Goal: Task Accomplishment & Management: Manage account settings

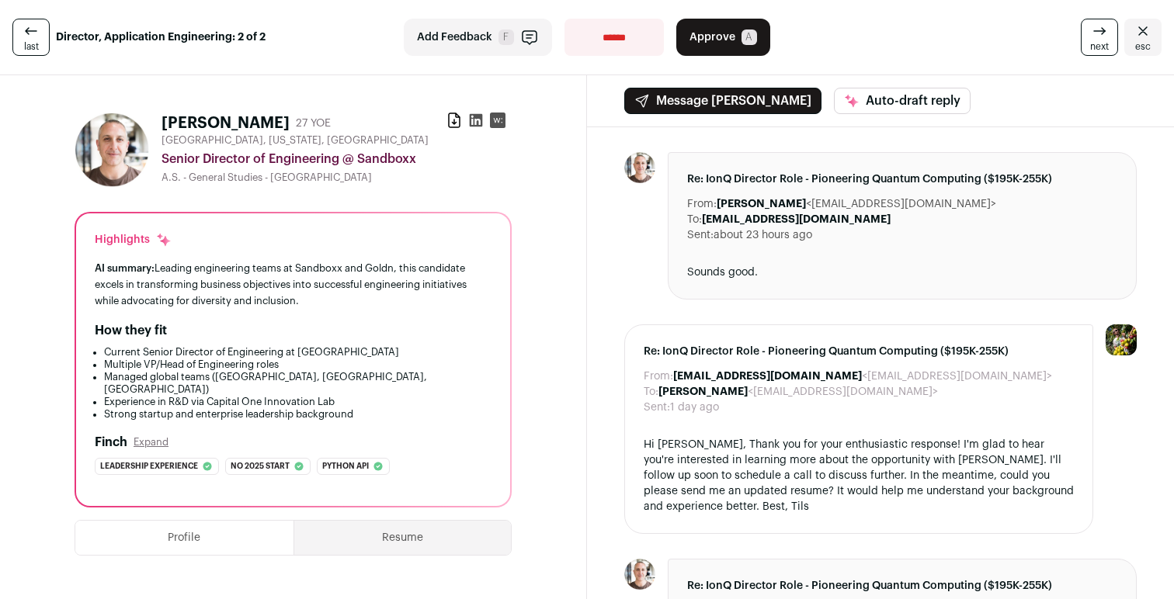
click at [1149, 35] on icon "Close" at bounding box center [1142, 31] width 19 height 19
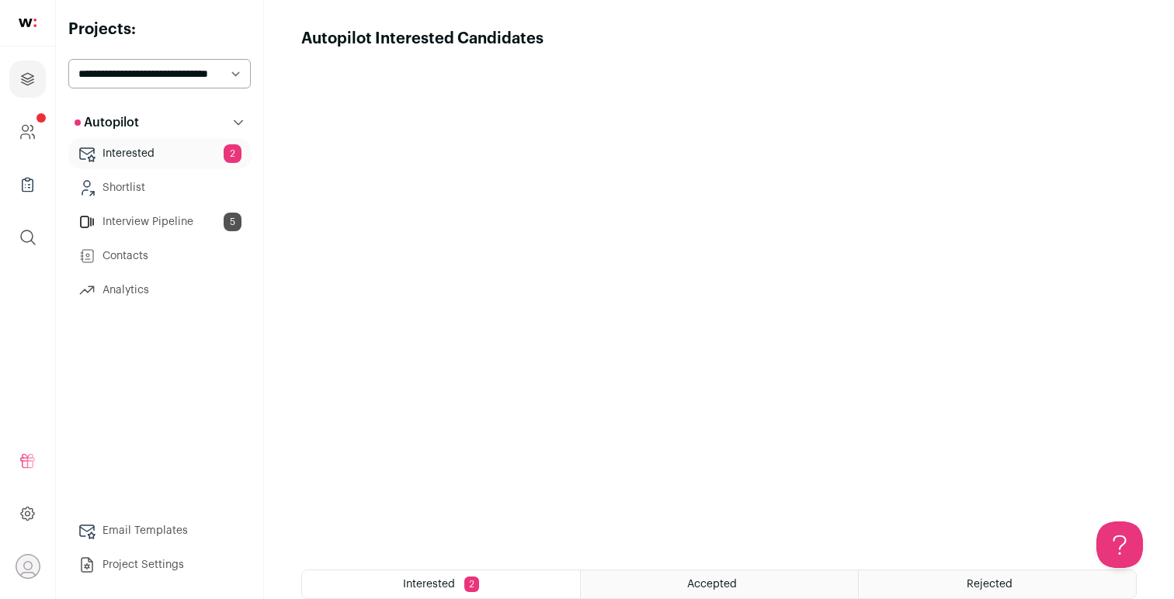
click at [165, 221] on link "Interview Pipeline 5" at bounding box center [159, 221] width 182 height 31
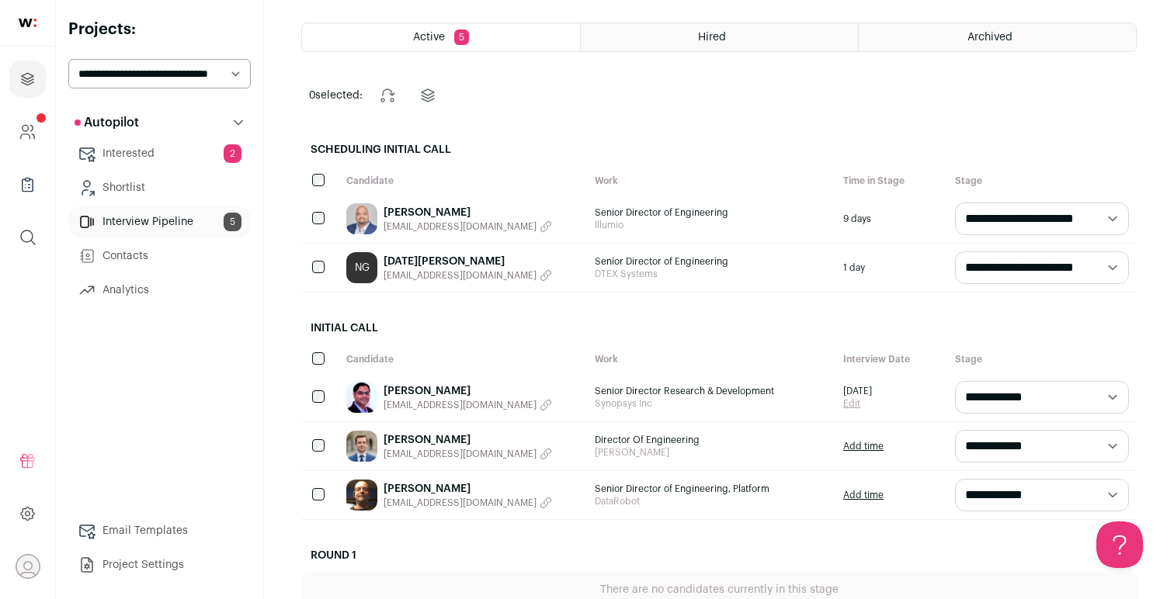
scroll to position [235, 0]
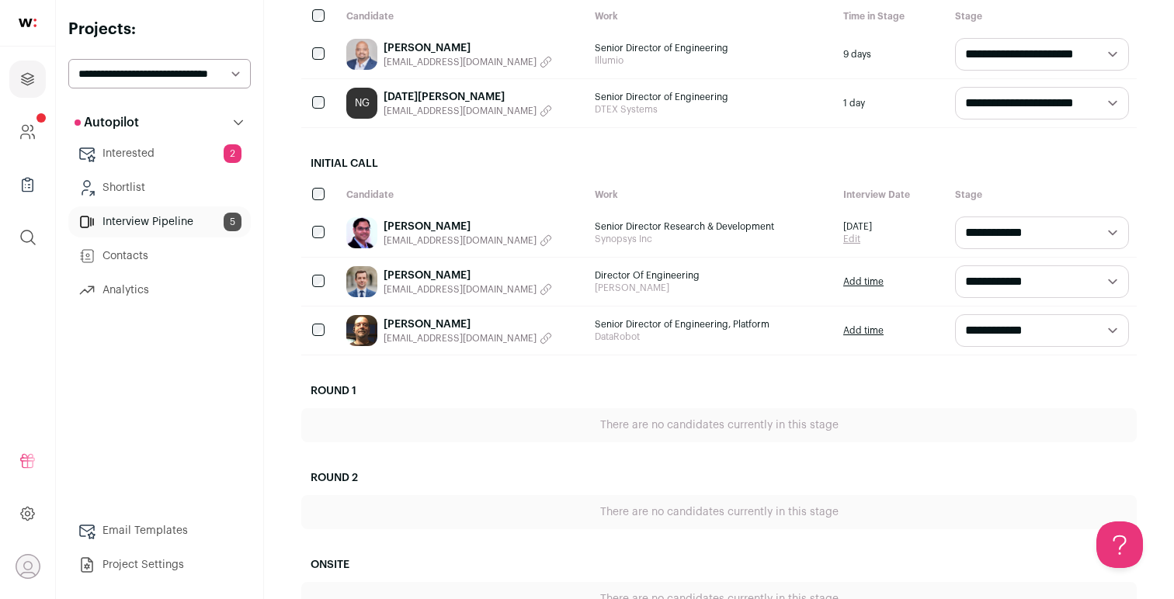
click at [158, 82] on select "**********" at bounding box center [159, 73] width 182 height 29
select select "*****"
click at [68, 59] on select "**********" at bounding box center [159, 73] width 182 height 29
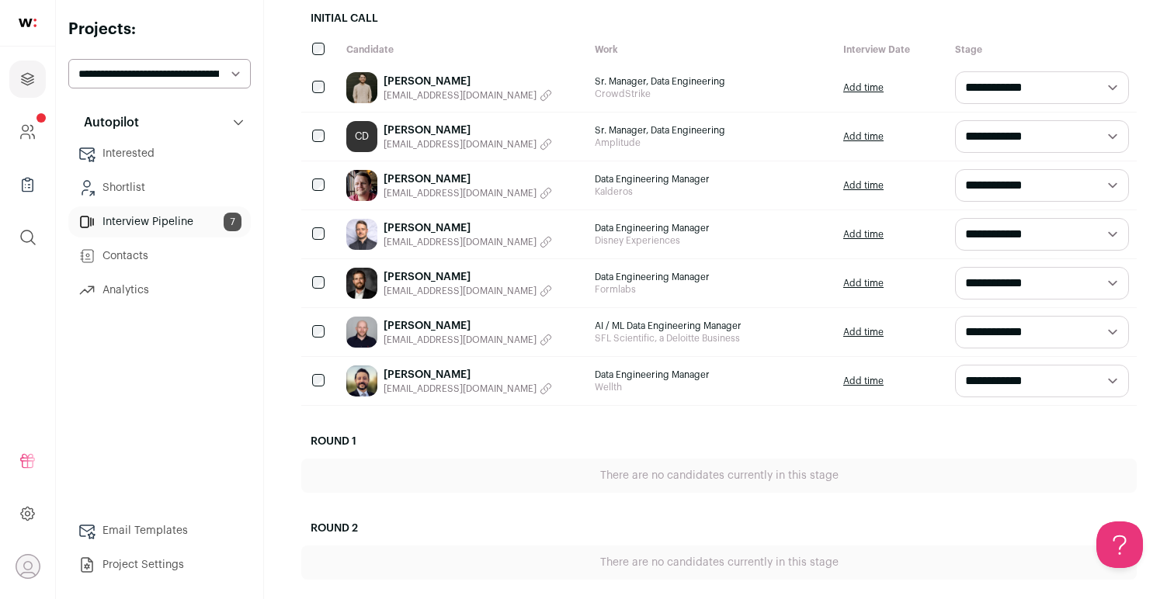
scroll to position [293, 0]
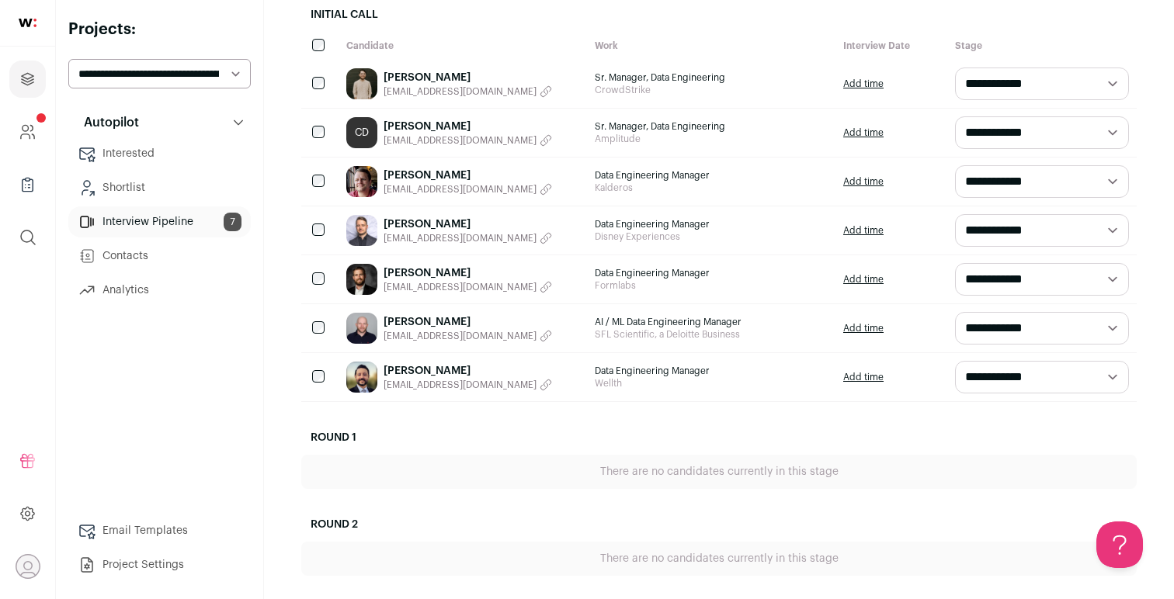
click at [404, 278] on link "[PERSON_NAME]" at bounding box center [467, 273] width 168 height 16
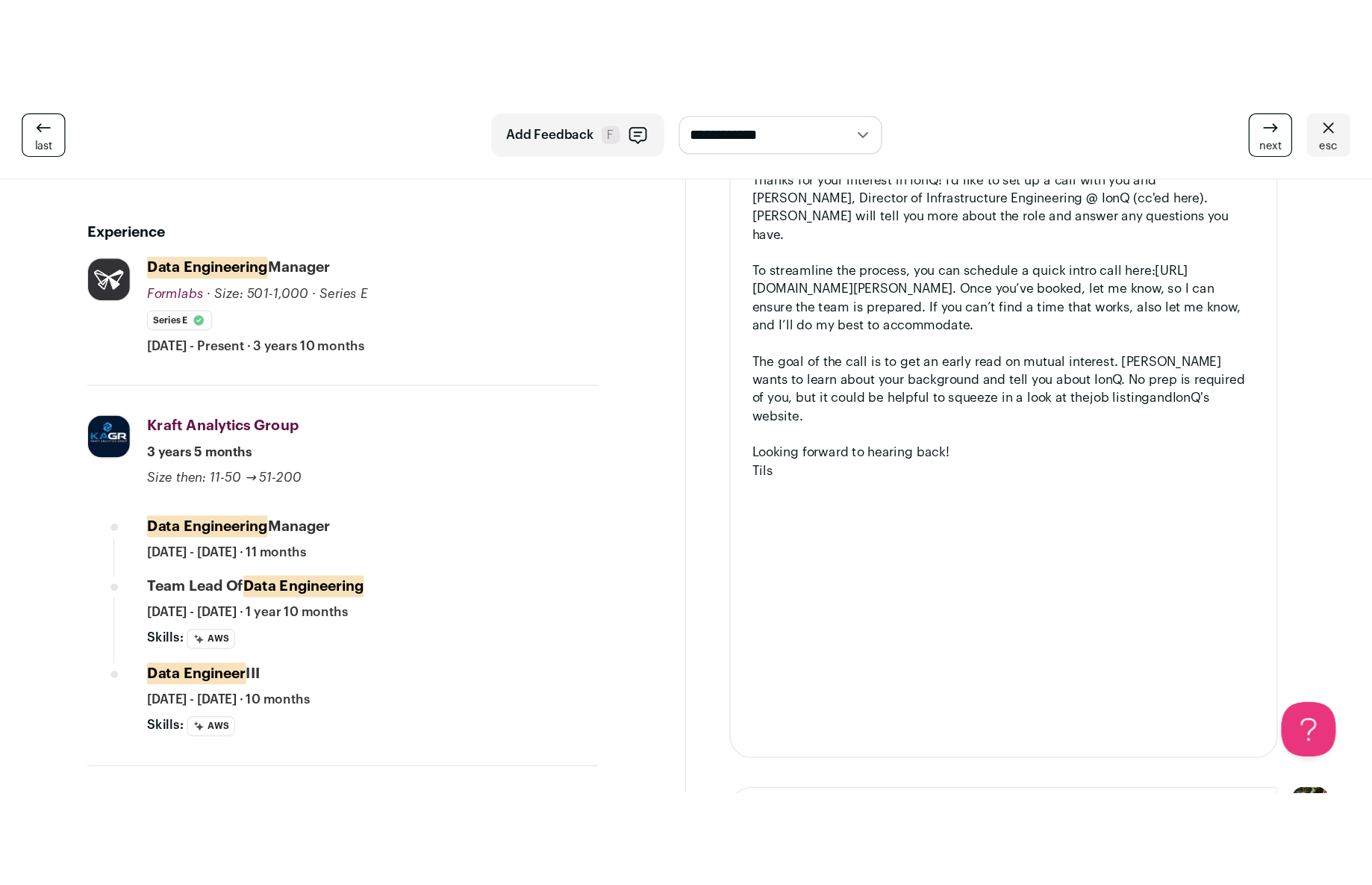
scroll to position [451, 0]
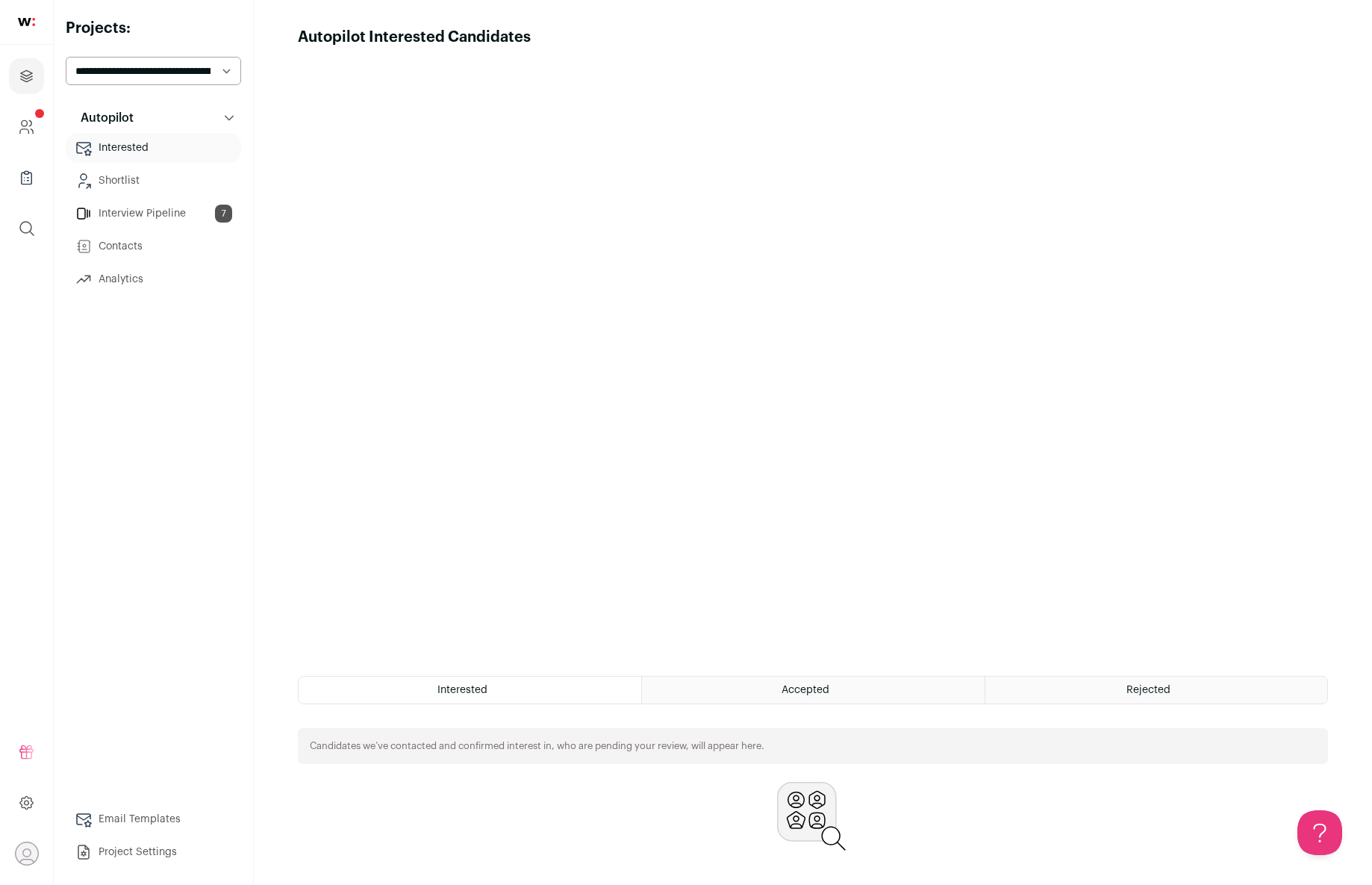
click at [155, 209] on link "Interview Pipeline 7" at bounding box center [153, 213] width 175 height 30
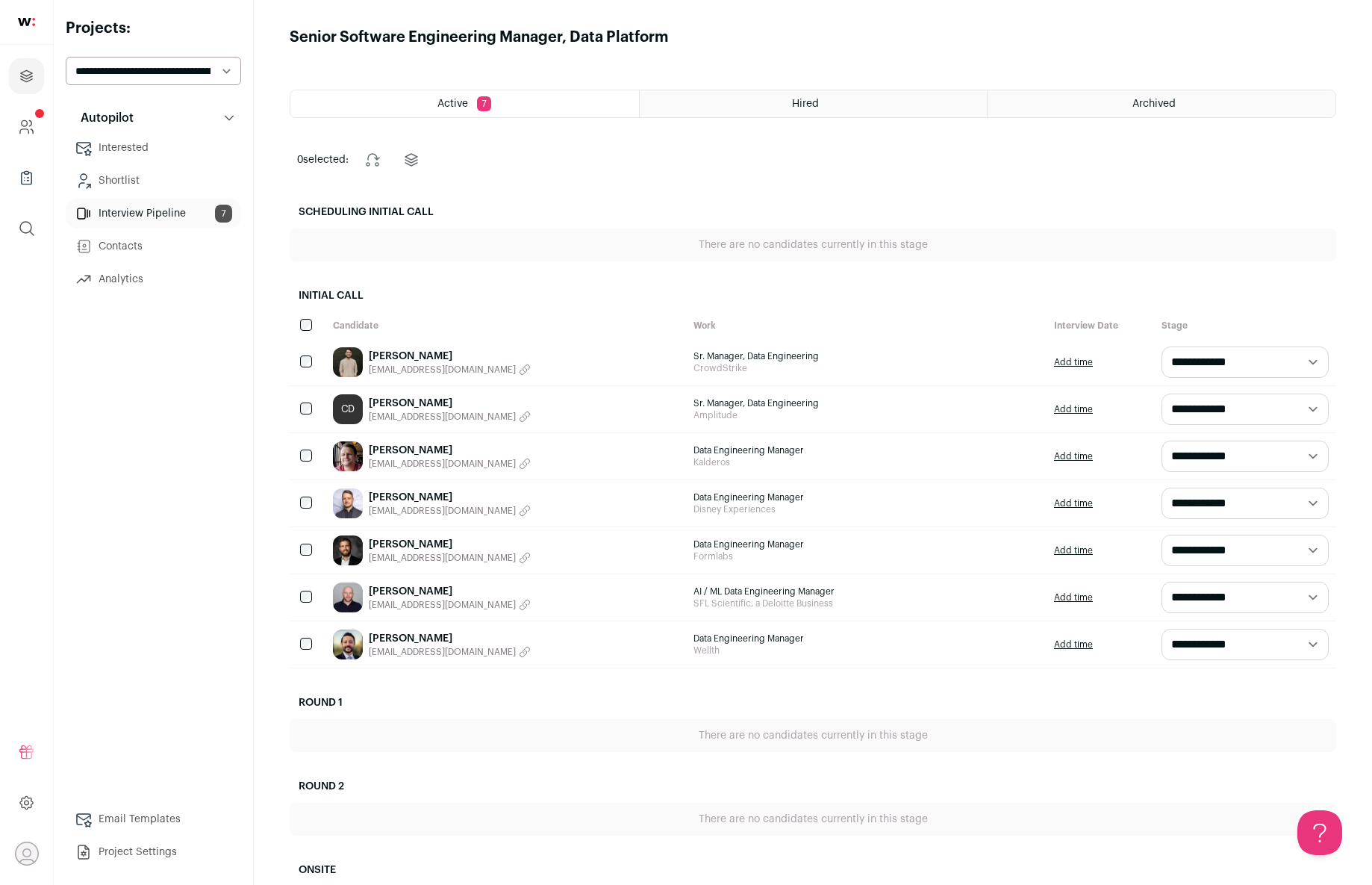
scroll to position [136, 0]
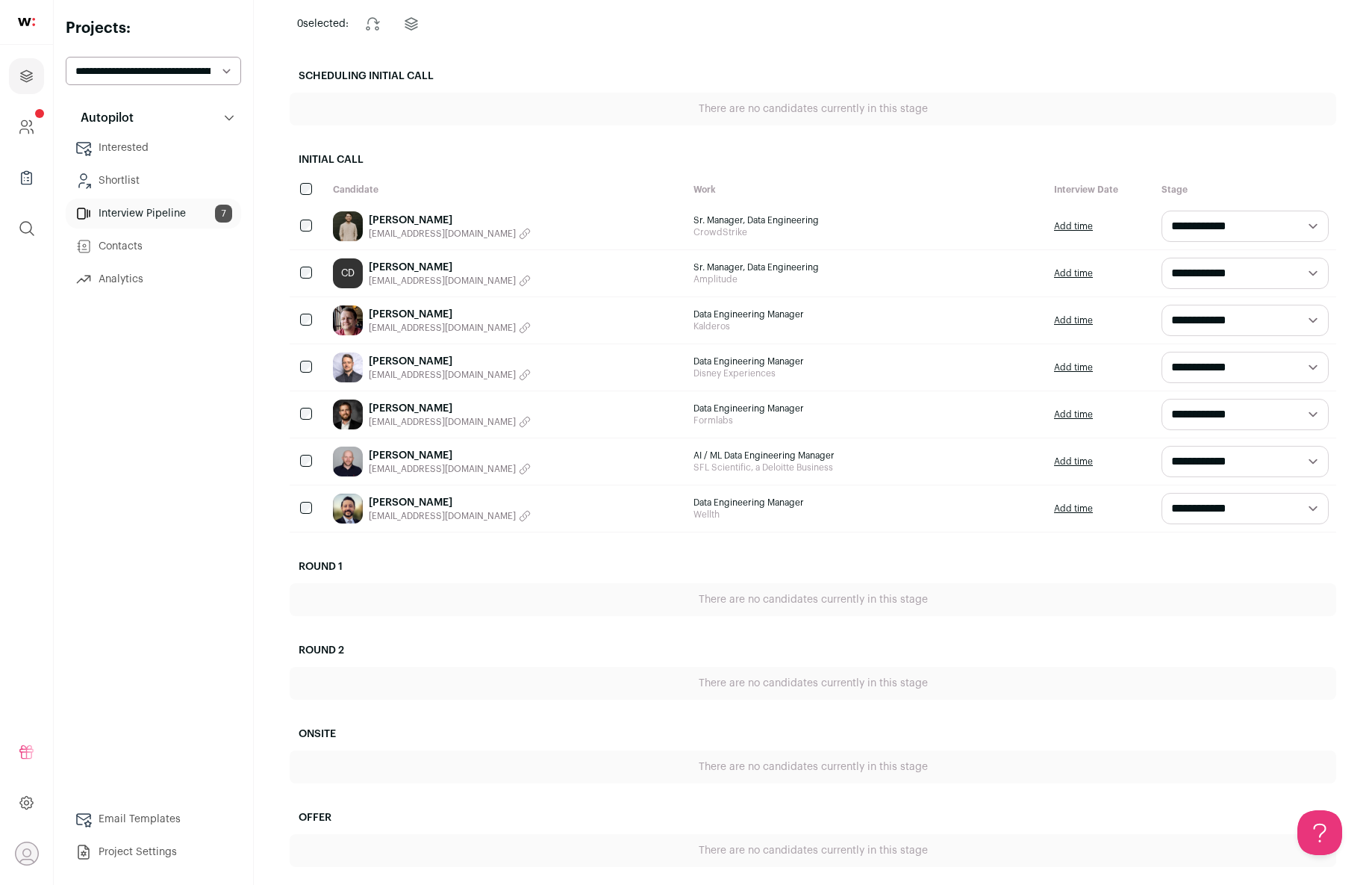
click at [417, 409] on link "[PERSON_NAME]" at bounding box center [449, 409] width 162 height 15
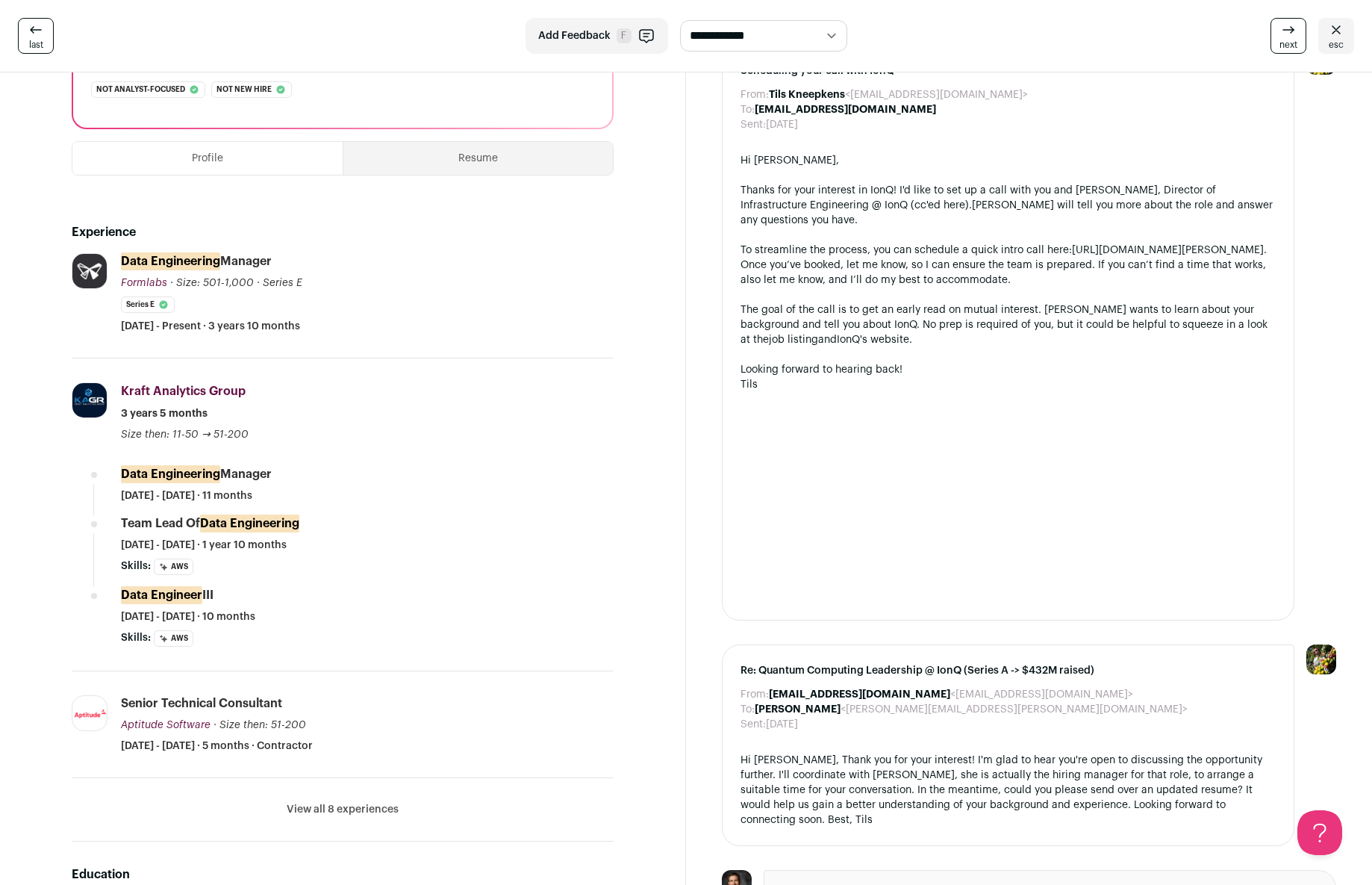
scroll to position [453, 0]
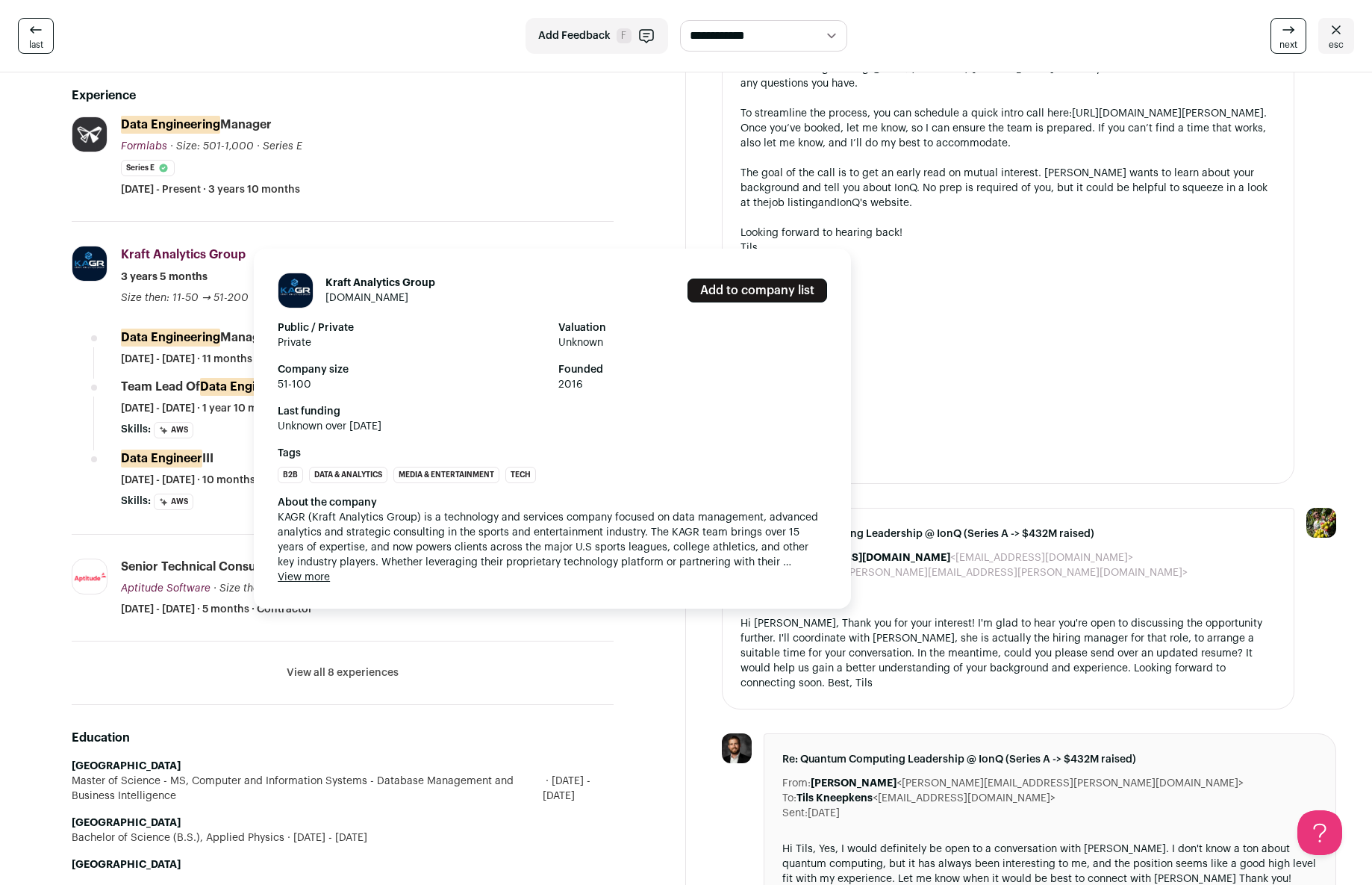
drag, startPoint x: 248, startPoint y: 253, endPoint x: 122, endPoint y: 252, distance: 126.0
click at [122, 252] on div "Kraft Analytics Group Kraft Analytics Group [DOMAIN_NAME] Add to company list P…" at bounding box center [367, 275] width 492 height 60
copy span "Kraft Analytics Group"
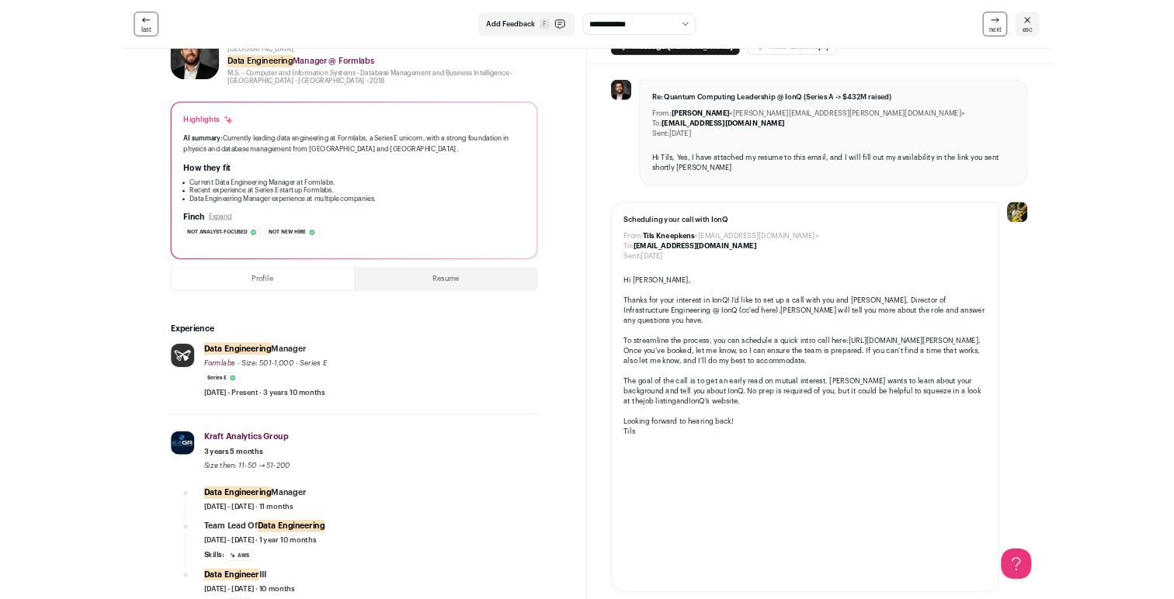
scroll to position [0, 0]
